Goal: Information Seeking & Learning: Learn about a topic

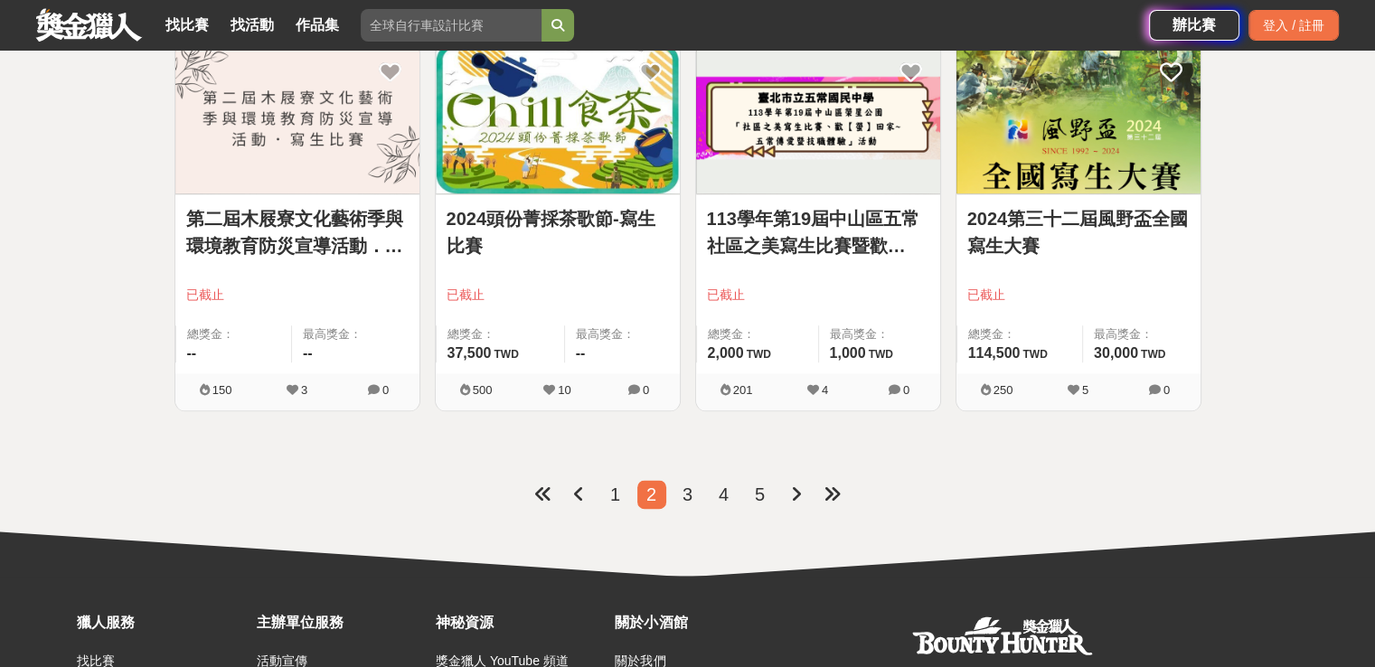
scroll to position [2297, 0]
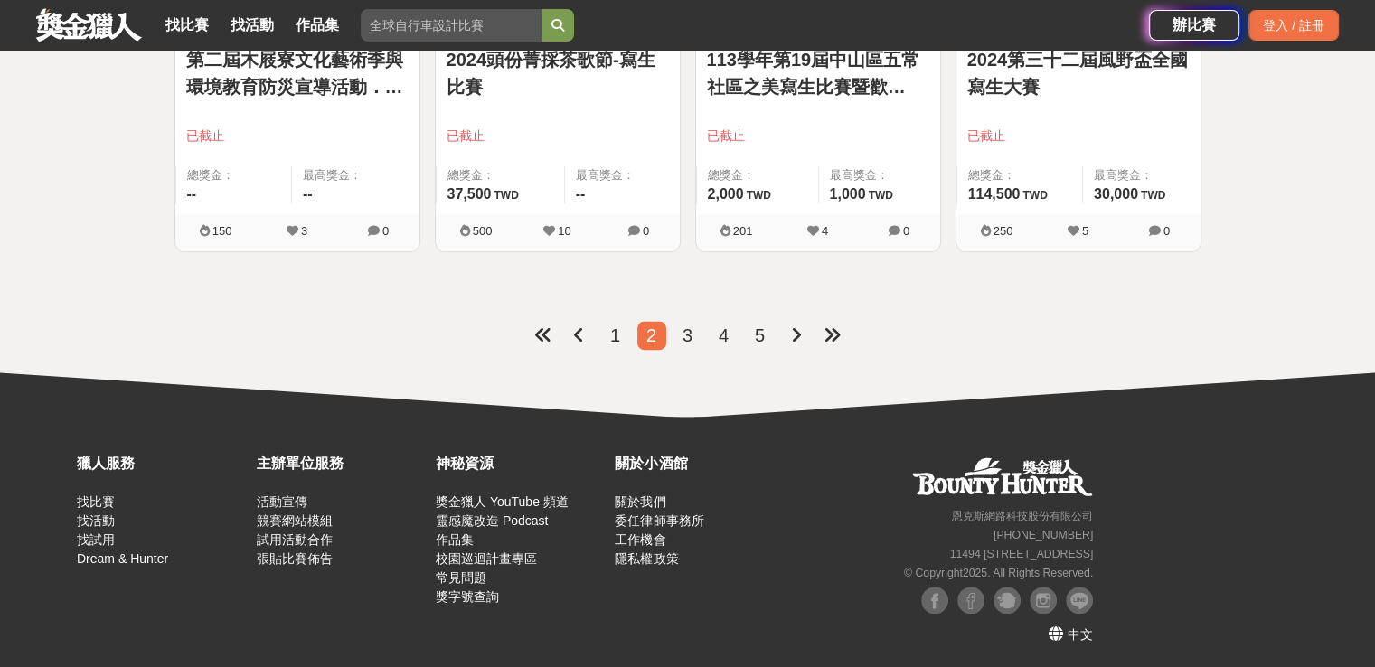
click at [616, 337] on span "1" at bounding box center [615, 335] width 10 height 20
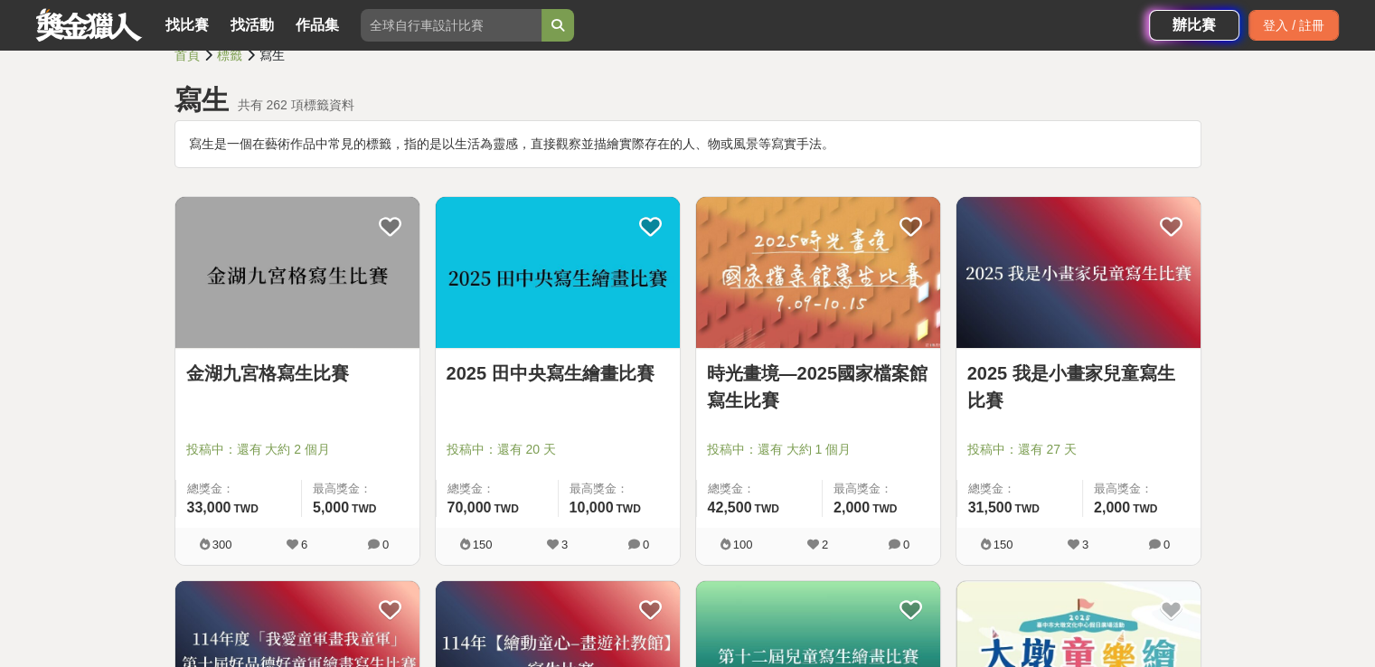
click at [546, 373] on link "2025 田中央寫生繪畫比賽" at bounding box center [558, 373] width 222 height 27
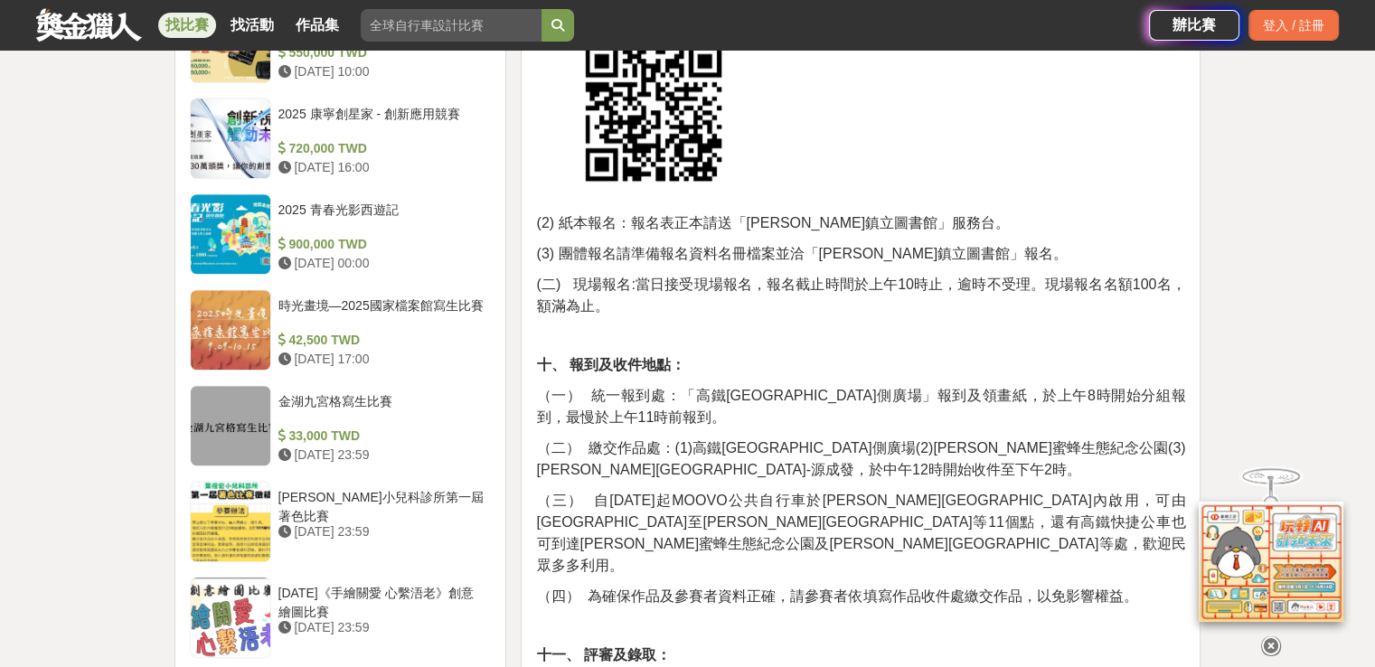
scroll to position [1717, 0]
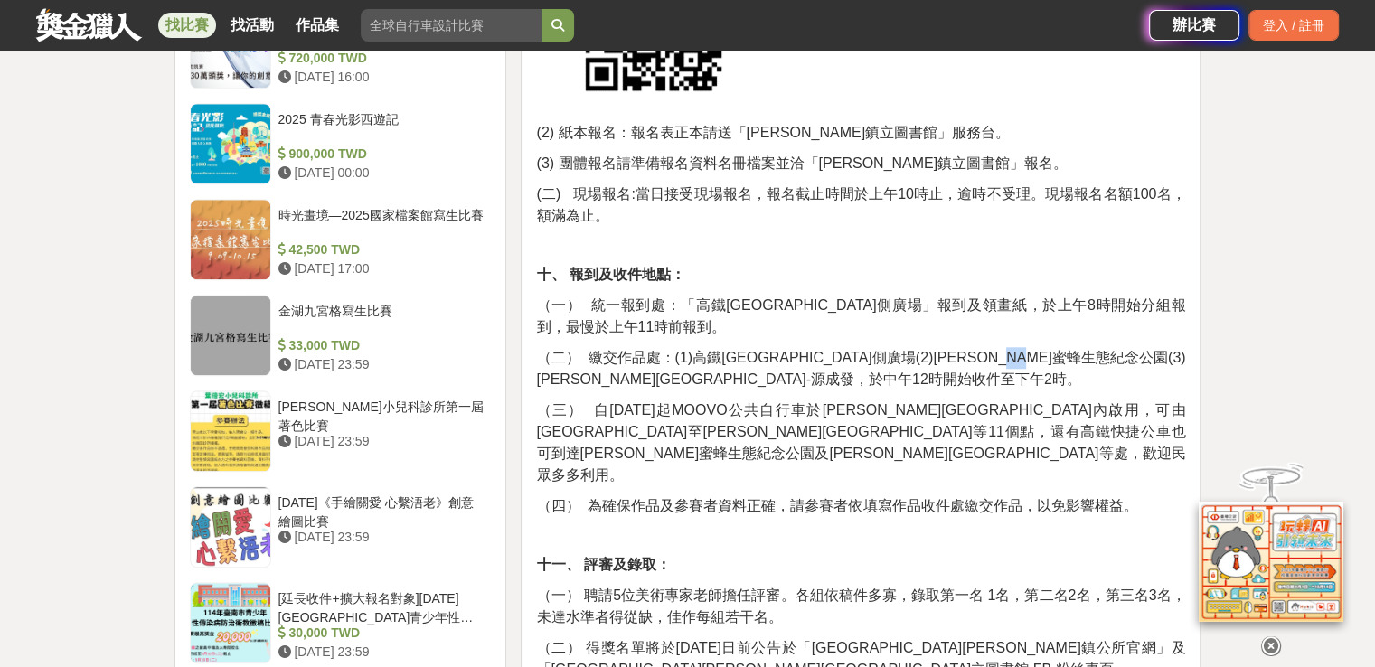
drag, startPoint x: 1111, startPoint y: 292, endPoint x: 1143, endPoint y: 294, distance: 31.7
click at [1143, 350] on span "（二） 繳交作品處：(1)高鐵彰化站三號門側廣場(2)陳羅蜜蜂生態紀念公園(3)田中老街-源成發，於中午12時開始收件至下午2時。" at bounding box center [860, 368] width 649 height 37
drag, startPoint x: 1105, startPoint y: 291, endPoint x: 1139, endPoint y: 297, distance: 34.9
click at [1139, 350] on span "（二） 繳交作品處：(1)高鐵彰化站三號門側廣場(2)陳羅蜜蜂生態紀念公園(3)田中老街-源成發，於中午12時開始收件至下午2時。" at bounding box center [860, 368] width 649 height 37
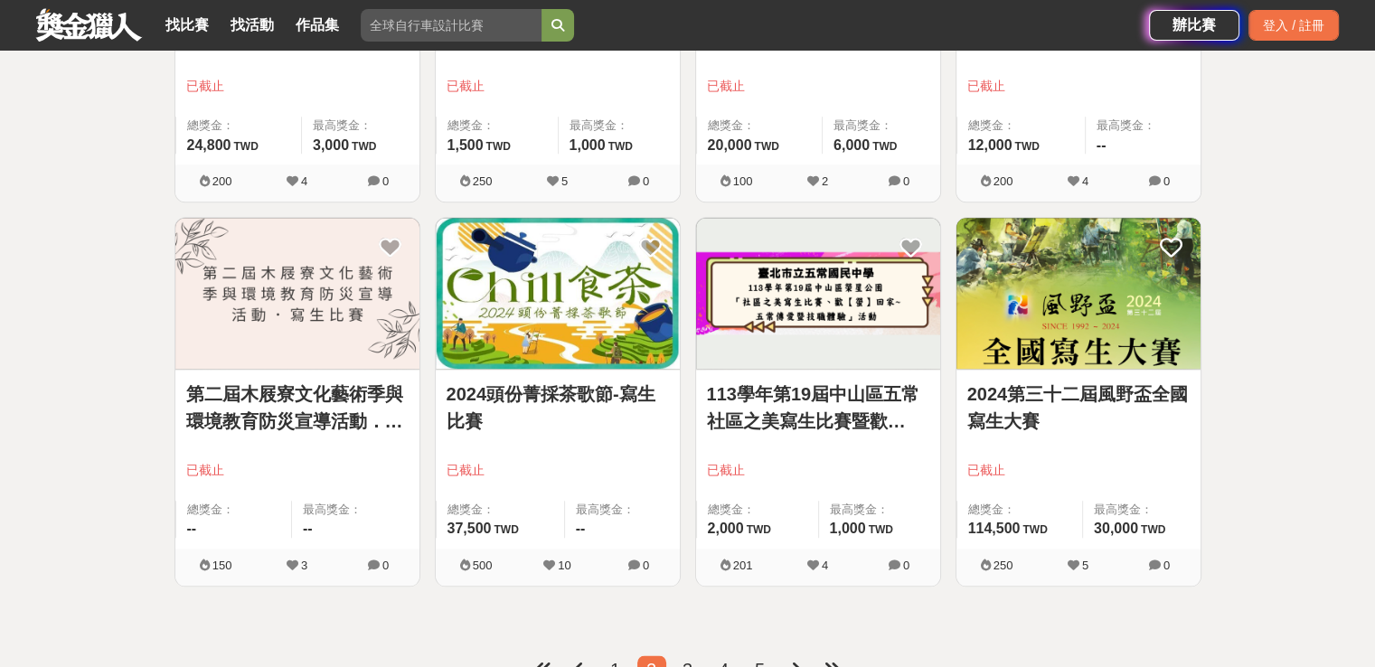
scroll to position [2297, 0]
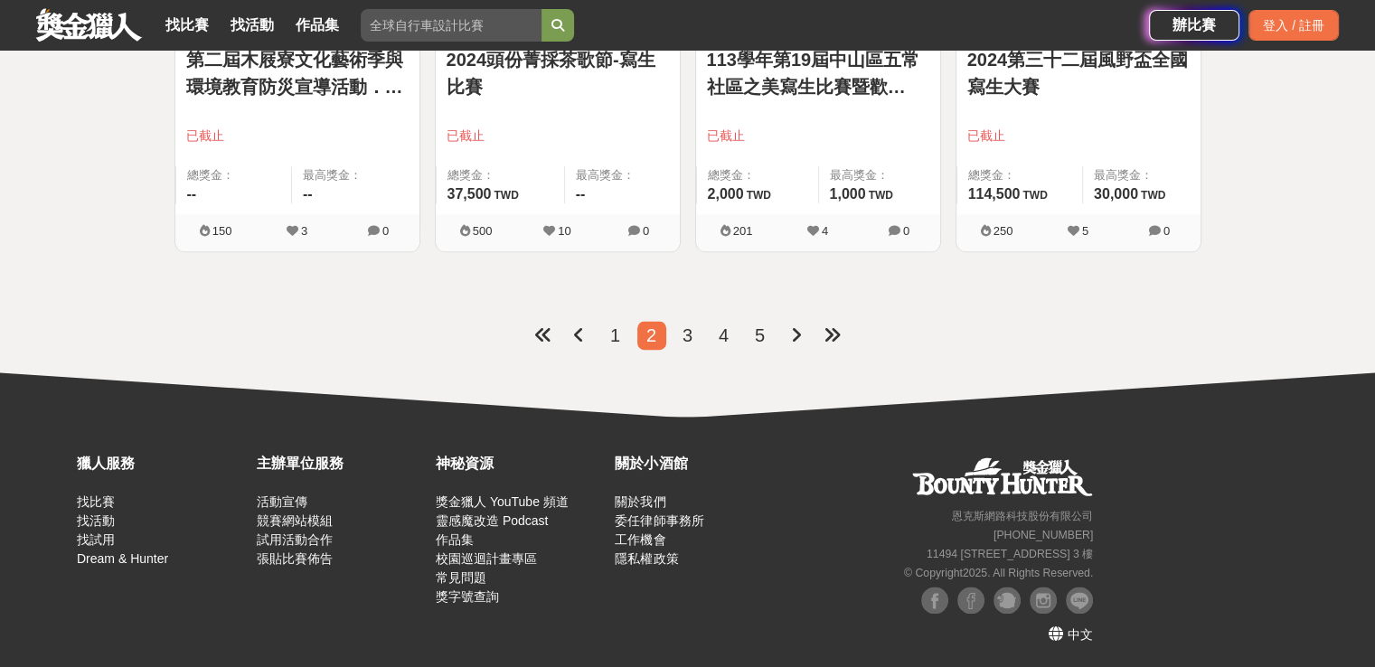
click at [611, 334] on span "1" at bounding box center [615, 335] width 10 height 20
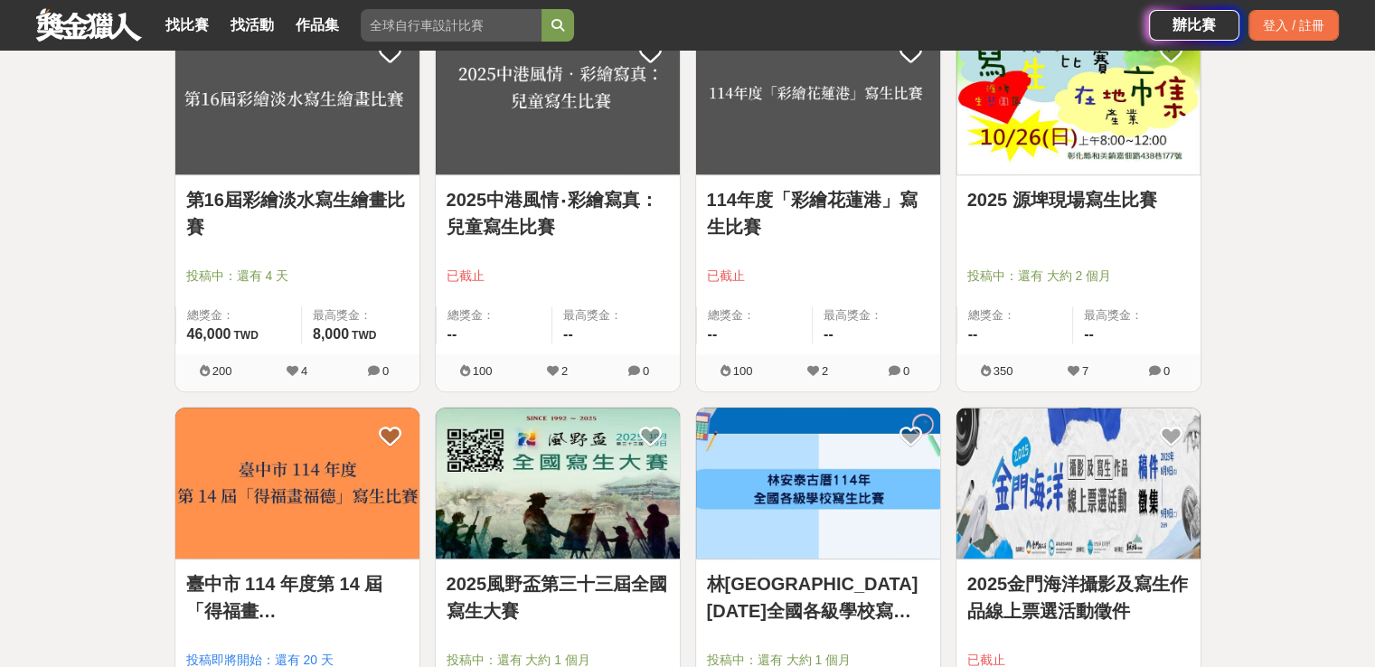
scroll to position [1330, 0]
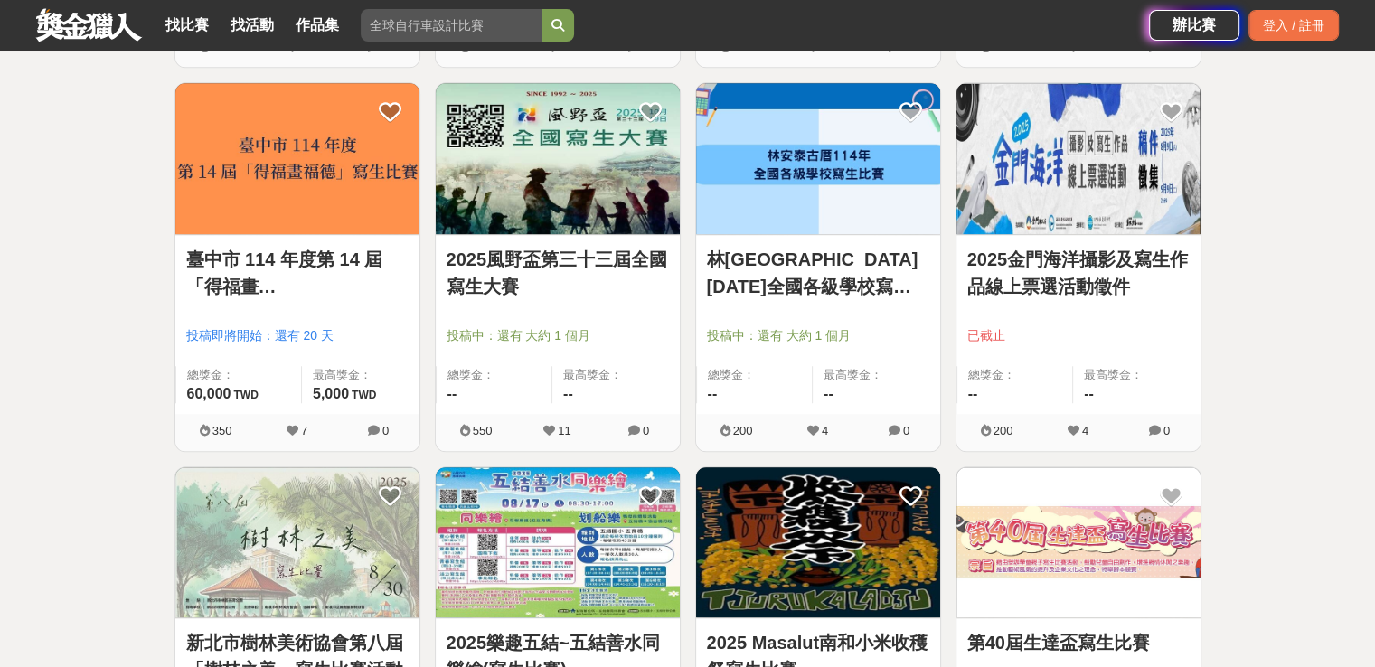
click at [521, 258] on link "2025風野盃第三十三屆全國寫生大賽" at bounding box center [558, 273] width 222 height 54
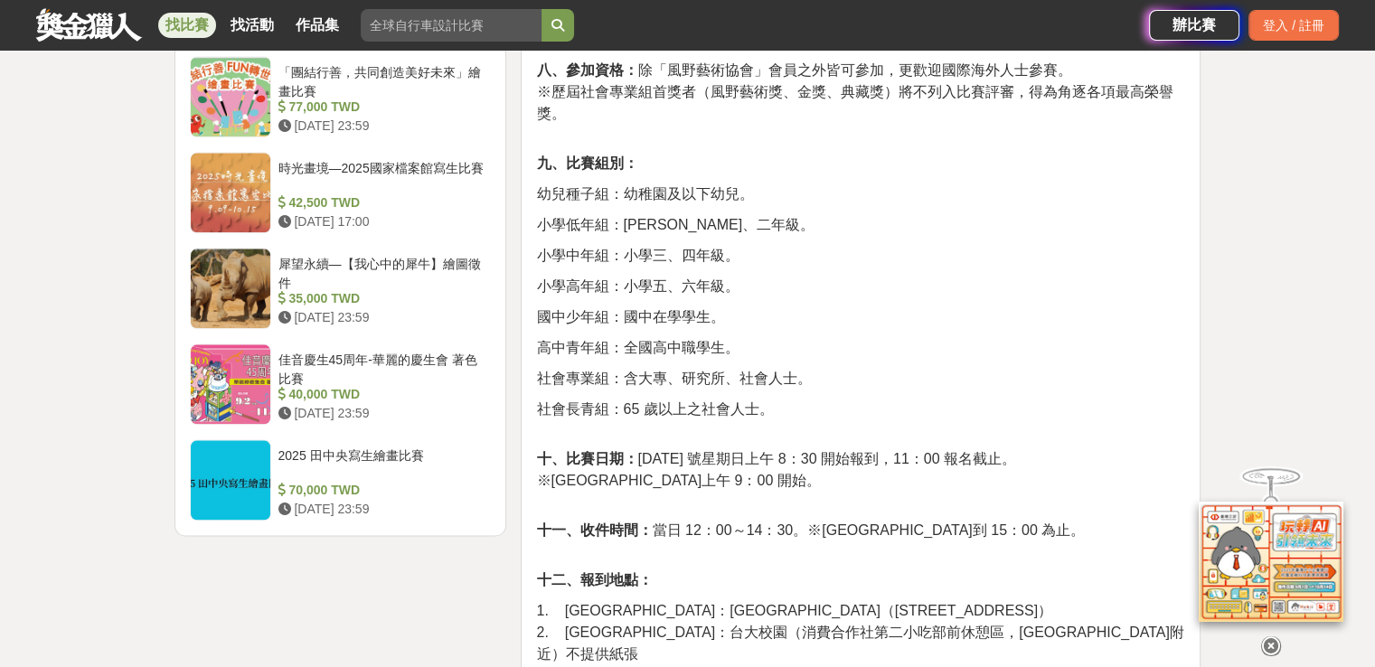
scroll to position [2169, 0]
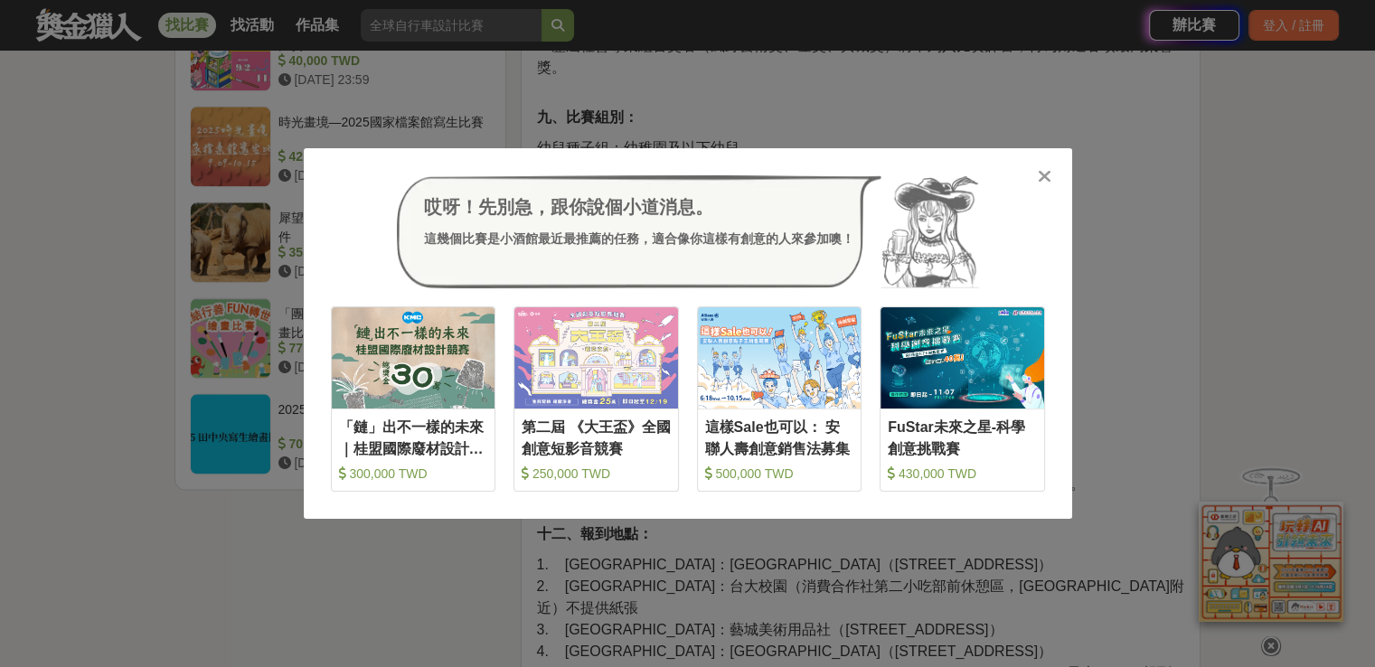
click at [1041, 174] on icon at bounding box center [1045, 176] width 14 height 18
